Goal: Find specific page/section: Find specific page/section

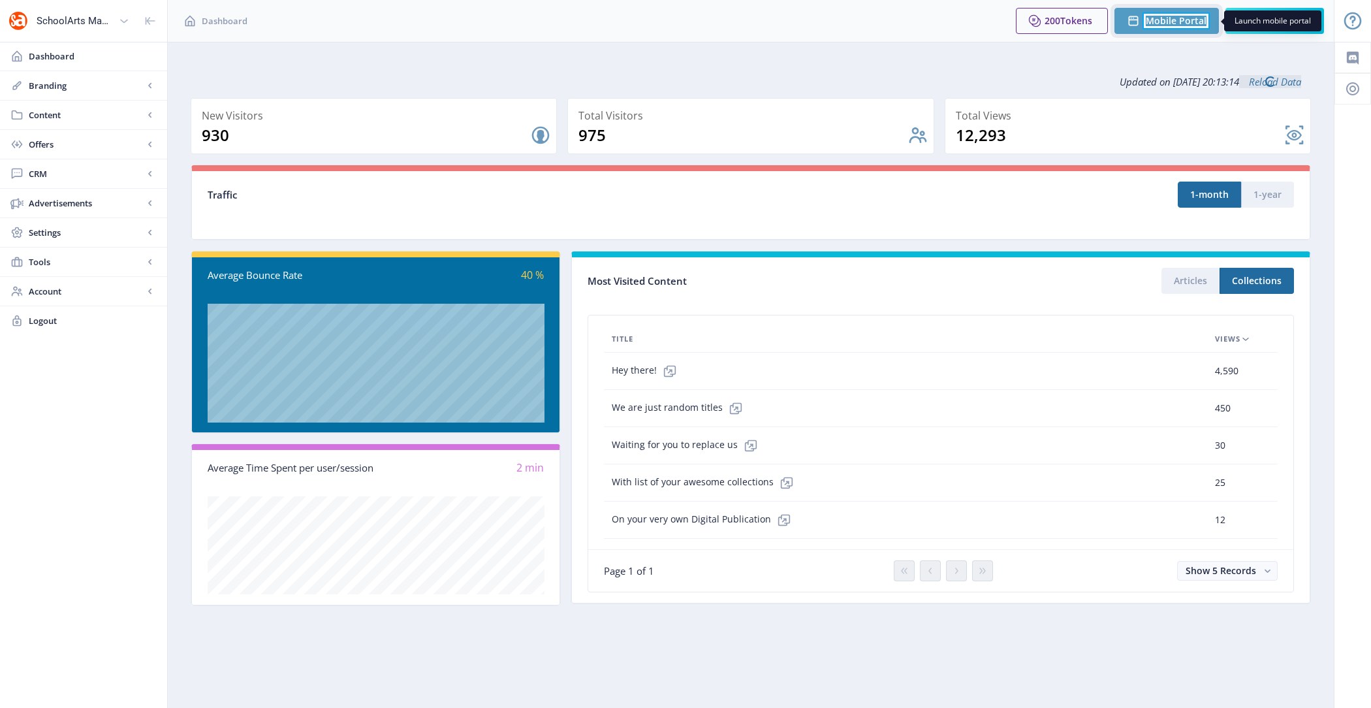
click at [1176, 25] on span "Mobile Portal" at bounding box center [1176, 21] width 61 height 10
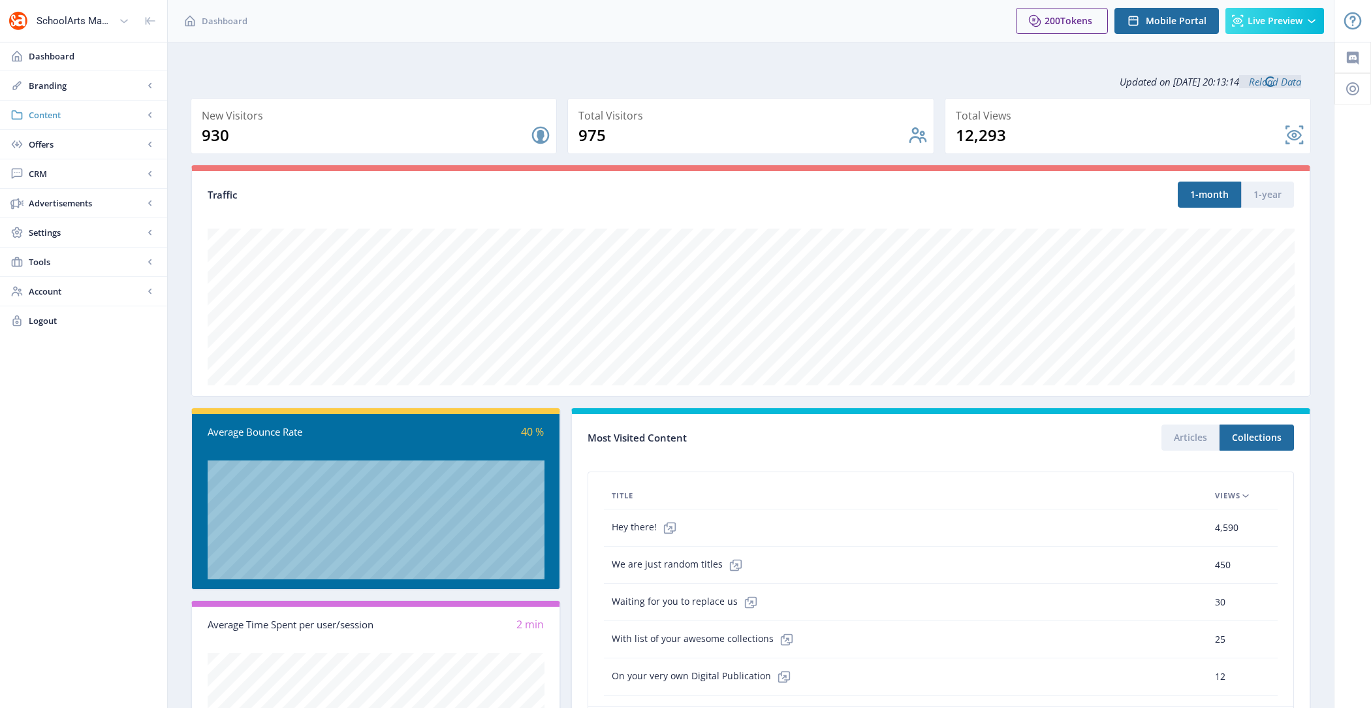
click at [63, 116] on span "Content" at bounding box center [86, 114] width 115 height 13
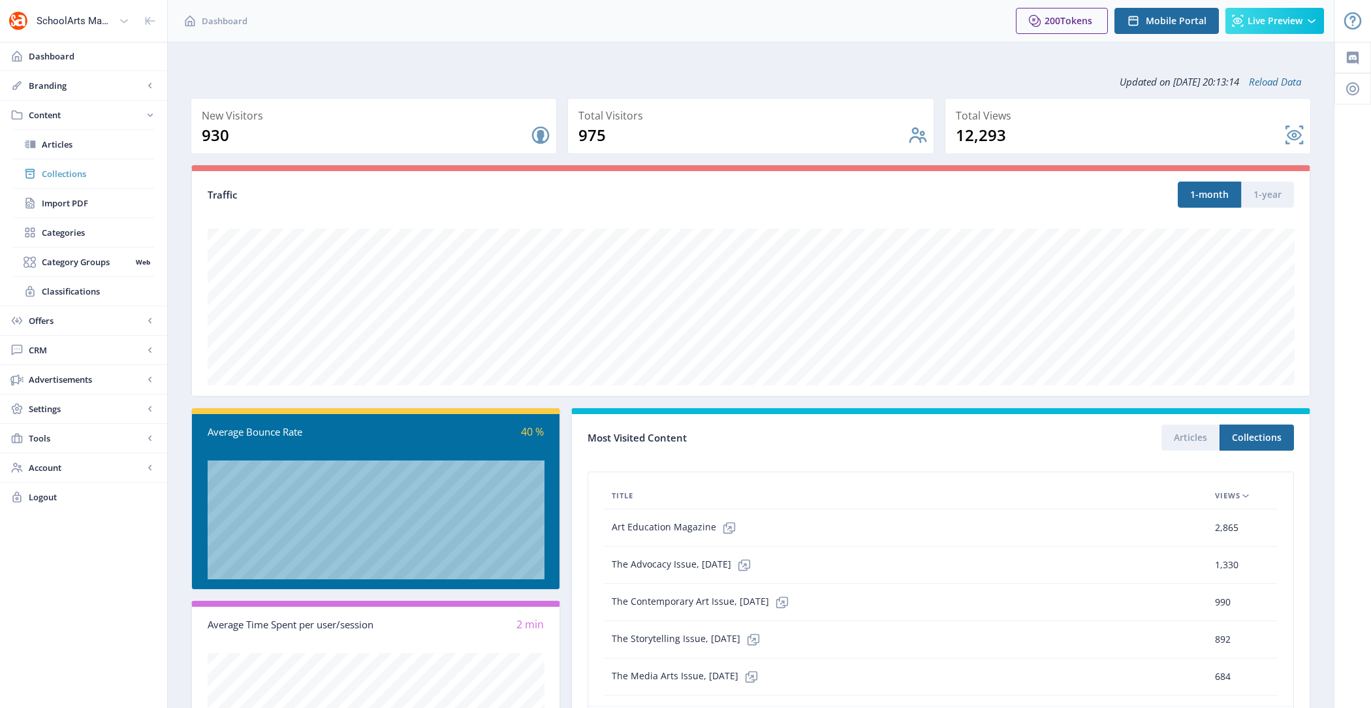
click at [86, 168] on span "Collections" at bounding box center [98, 173] width 112 height 13
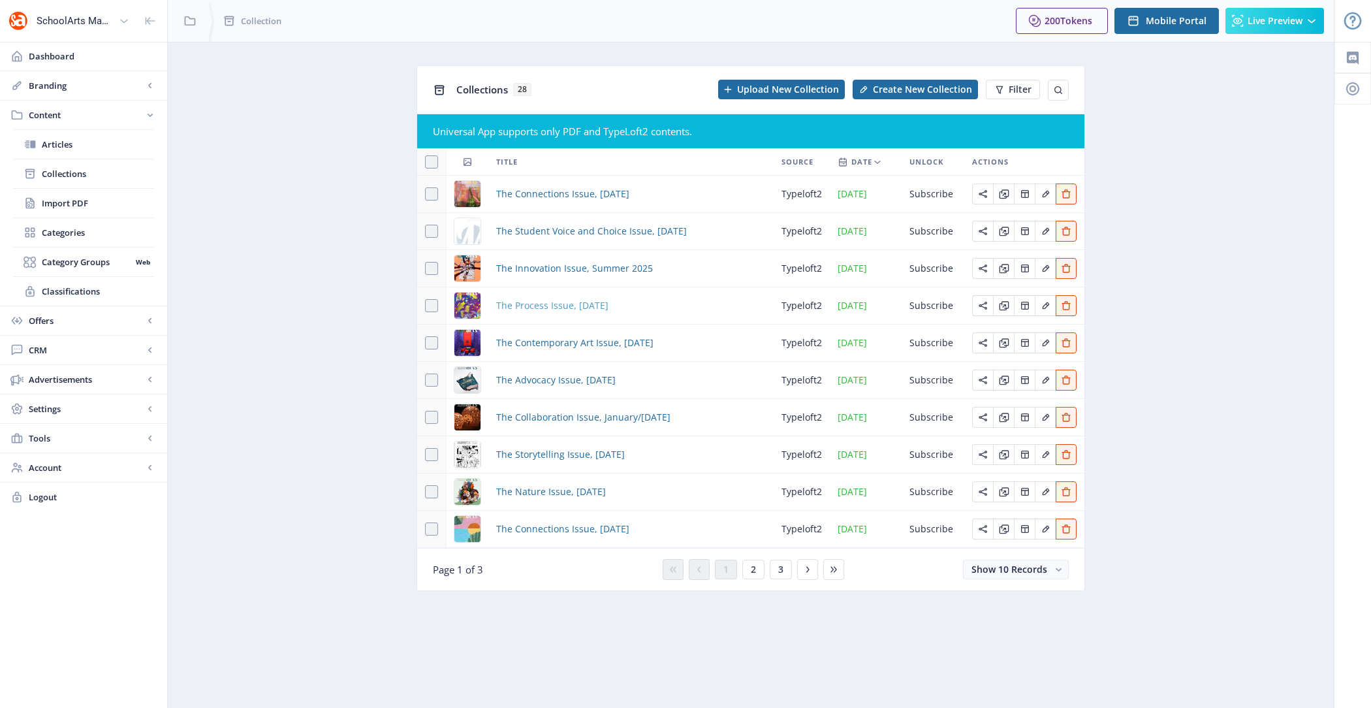
click at [541, 304] on span "The Process Issue, [DATE]" at bounding box center [552, 306] width 112 height 16
